Goal: Task Accomplishment & Management: Use online tool/utility

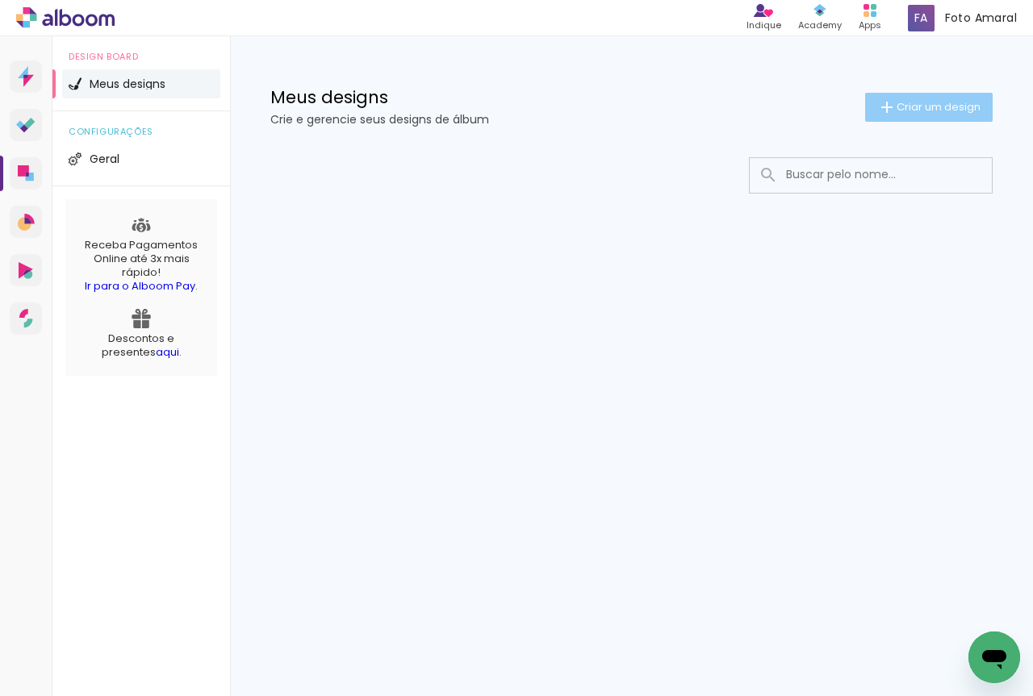
click at [907, 102] on span "Criar um design" at bounding box center [939, 107] width 84 height 10
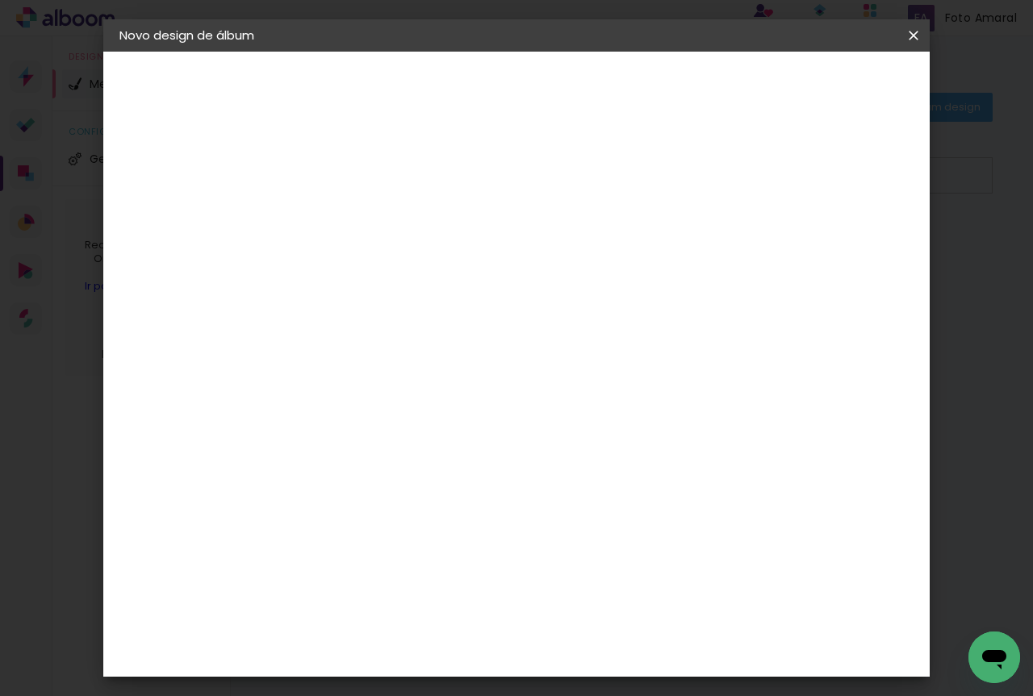
click at [383, 217] on input at bounding box center [383, 216] width 0 height 25
type input "[PERSON_NAME] e [PERSON_NAME]"
type paper-input "[PERSON_NAME] e [PERSON_NAME]"
click at [0, 0] on slot "Avançar" at bounding box center [0, 0] width 0 height 0
click at [440, 307] on input at bounding box center [424, 307] width 163 height 20
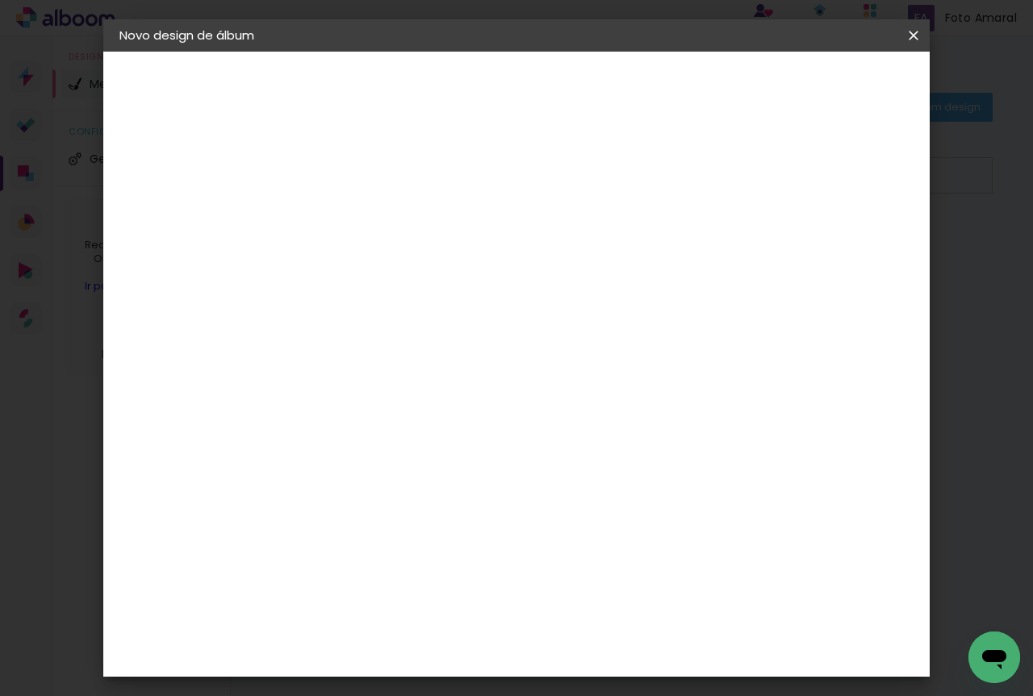
click at [0, 0] on slot "Tamanho Livre" at bounding box center [0, 0] width 0 height 0
click at [506, 262] on iron-icon at bounding box center [499, 258] width 13 height 13
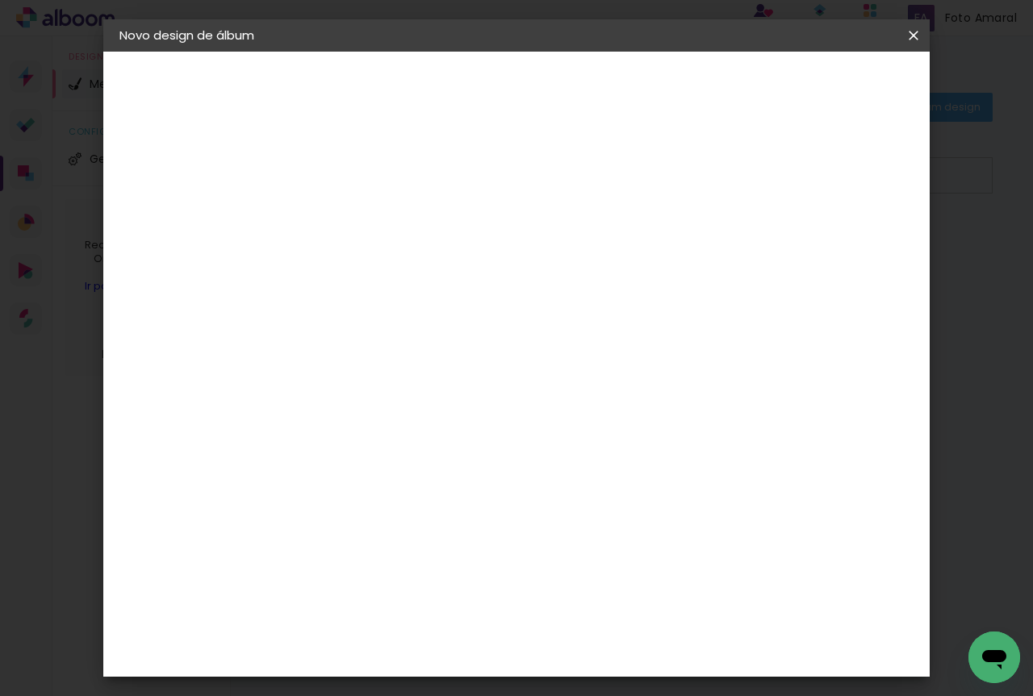
click at [501, 311] on input at bounding box center [424, 307] width 163 height 20
click at [666, 333] on div "Sugerir uma encadernadora" at bounding box center [616, 337] width 100 height 26
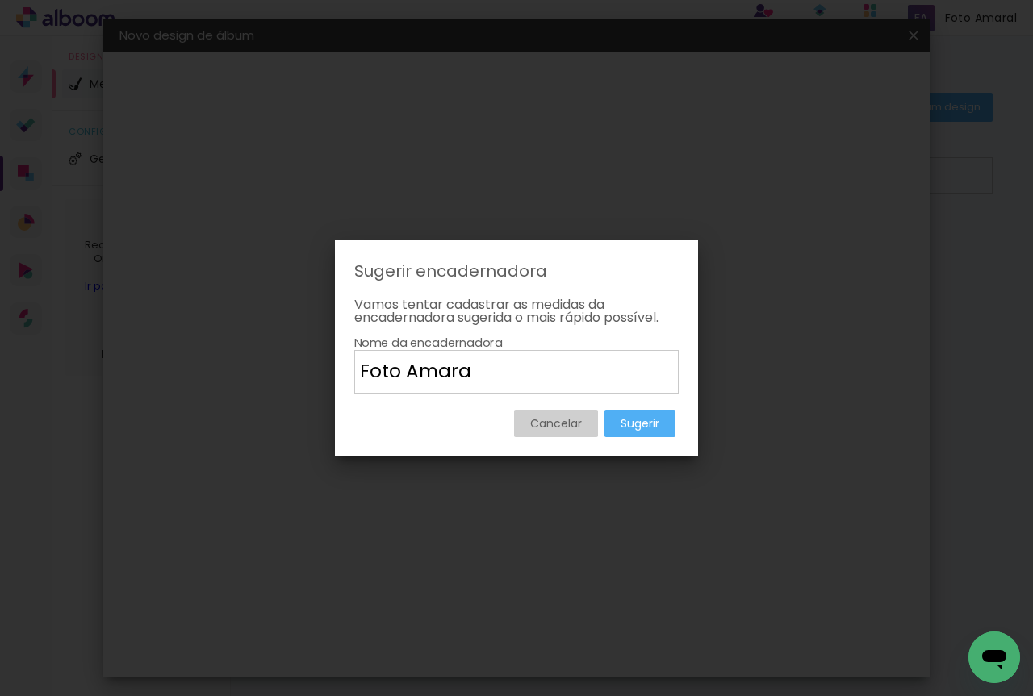
type input "Foto Amaral"
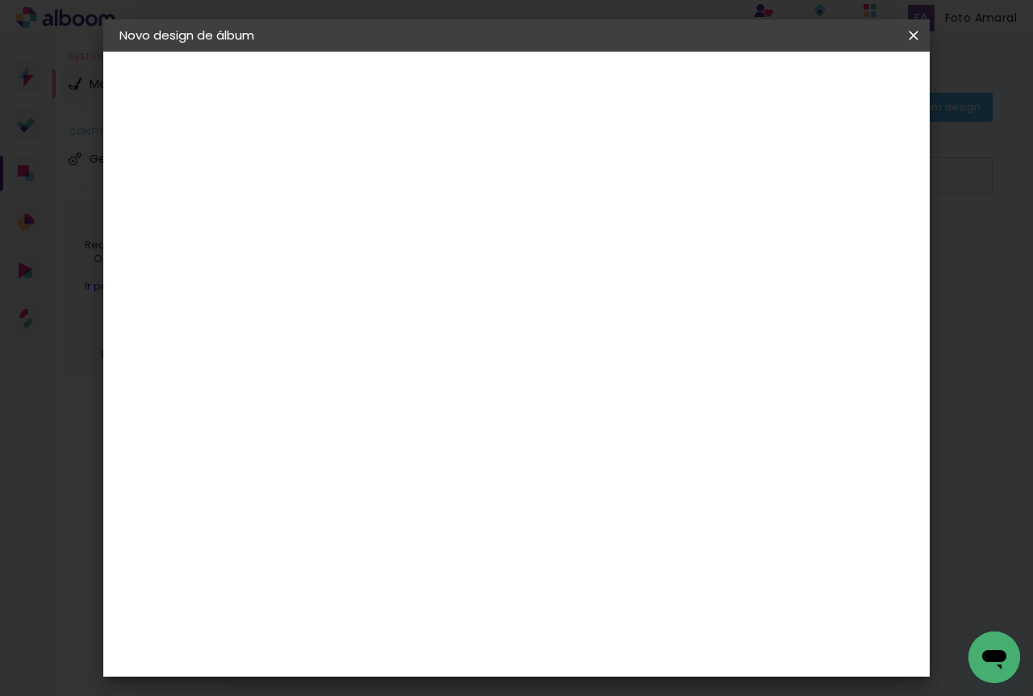
click at [153, 239] on iron-pages "Modelo Escolhendo modelo... Tamanho livre" at bounding box center [207, 236] width 177 height 32
click at [160, 282] on div "3. Revisão" at bounding box center [207, 281] width 177 height 19
click at [0, 0] on iron-icon at bounding box center [0, 0] width 0 height 0
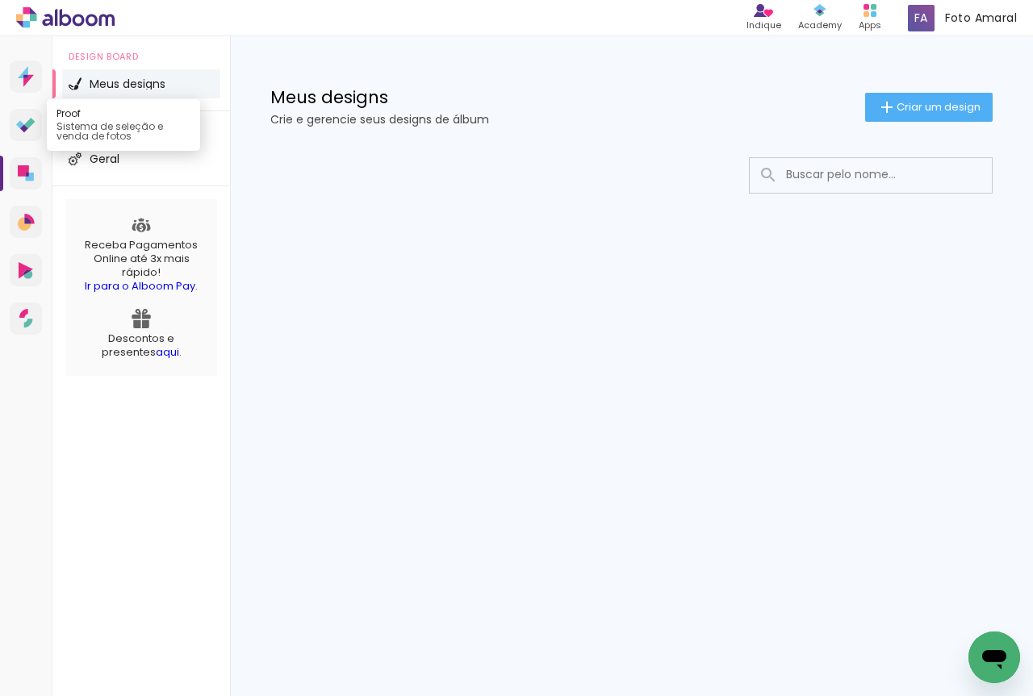
click at [22, 112] on link "Proof Sistema de seleção e venda de fotos" at bounding box center [26, 125] width 32 height 32
